Goal: Task Accomplishment & Management: Use online tool/utility

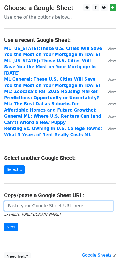
click at [39, 201] on input "url" at bounding box center [58, 206] width 109 height 10
paste input "[URL][DOMAIN_NAME]"
type input "[URL][DOMAIN_NAME]"
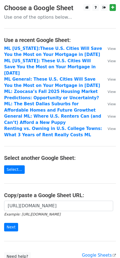
click at [51, 221] on form "https://docs.google.com/spreadsheets/d/1AMa0cQSTEqnaX1pX1oE9PGX9bAF7B6zHHkvY7CI…" at bounding box center [60, 216] width 112 height 31
click at [17, 222] on form "https://docs.google.com/spreadsheets/d/1AMa0cQSTEqnaX1pX1oE9PGX9bAF7B6zHHkvY7CI…" at bounding box center [60, 216] width 112 height 31
click at [15, 223] on input "Next" at bounding box center [11, 227] width 14 height 9
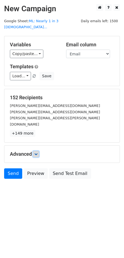
click at [39, 151] on link at bounding box center [36, 154] width 6 height 6
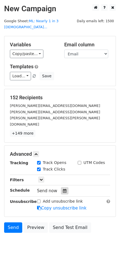
click at [64, 188] on div at bounding box center [64, 191] width 7 height 7
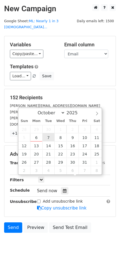
type input "2025-10-07 12:00"
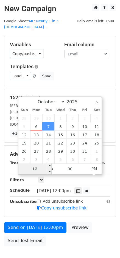
type input "8"
type input "2025-10-07 08:00"
type input "08"
click at [98, 168] on span "PM" at bounding box center [94, 168] width 15 height 11
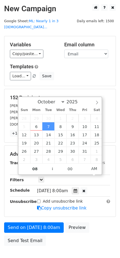
click at [105, 223] on div "Send on Oct 7 at 8:00am Preview Send Test Email" at bounding box center [60, 236] width 120 height 26
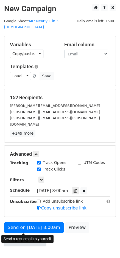
click at [22, 236] on link "Send Test Email" at bounding box center [25, 241] width 42 height 10
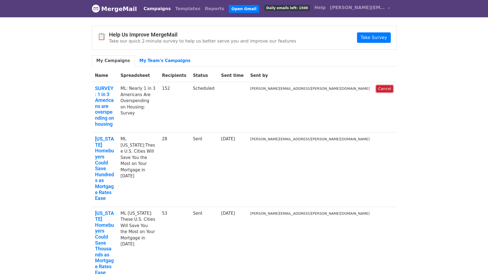
click at [384, 90] on link "Cancel" at bounding box center [384, 88] width 17 height 7
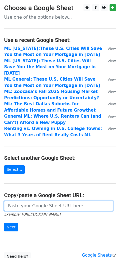
click at [62, 201] on input "url" at bounding box center [58, 206] width 109 height 10
paste input "[URL][DOMAIN_NAME]"
type input "[URL][DOMAIN_NAME]"
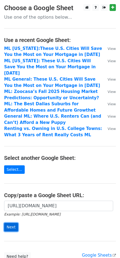
scroll to position [0, 0]
click at [12, 223] on input "Next" at bounding box center [11, 227] width 14 height 9
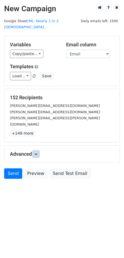
click at [35, 153] on icon at bounding box center [35, 154] width 3 height 3
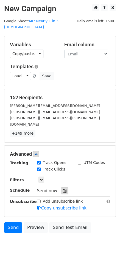
click at [63, 189] on icon at bounding box center [65, 191] width 4 height 4
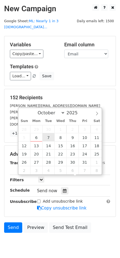
type input "2025-10-07 12:00"
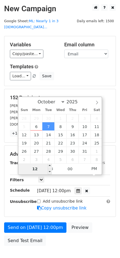
type input "8"
type input "2025-10-07 08:00"
type input "08"
click at [91, 169] on span "PM" at bounding box center [94, 168] width 15 height 11
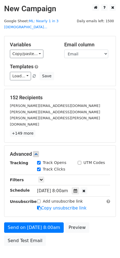
click at [88, 223] on div "Send on Oct 7 at 8:00am Preview Send Test Email" at bounding box center [60, 236] width 120 height 26
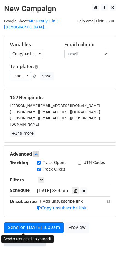
click at [39, 236] on link "Send Test Email" at bounding box center [25, 241] width 42 height 10
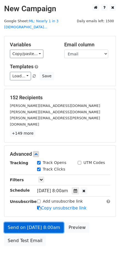
click at [40, 223] on link "Send on Oct 7 at 8:00am" at bounding box center [34, 228] width 60 height 10
